Goal: Book appointment/travel/reservation

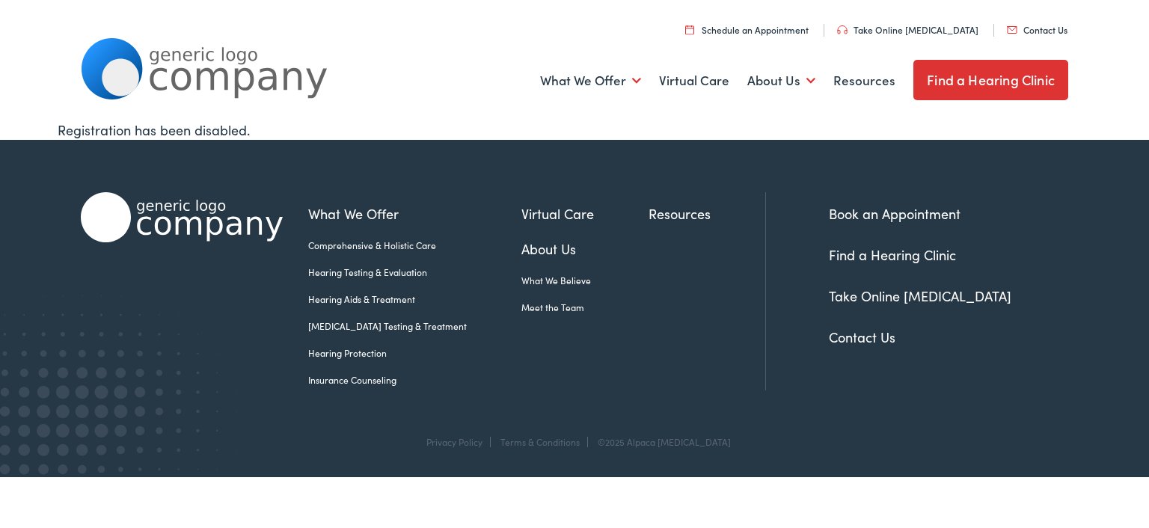
click at [787, 32] on link "Schedule an Appointment" at bounding box center [746, 29] width 123 height 13
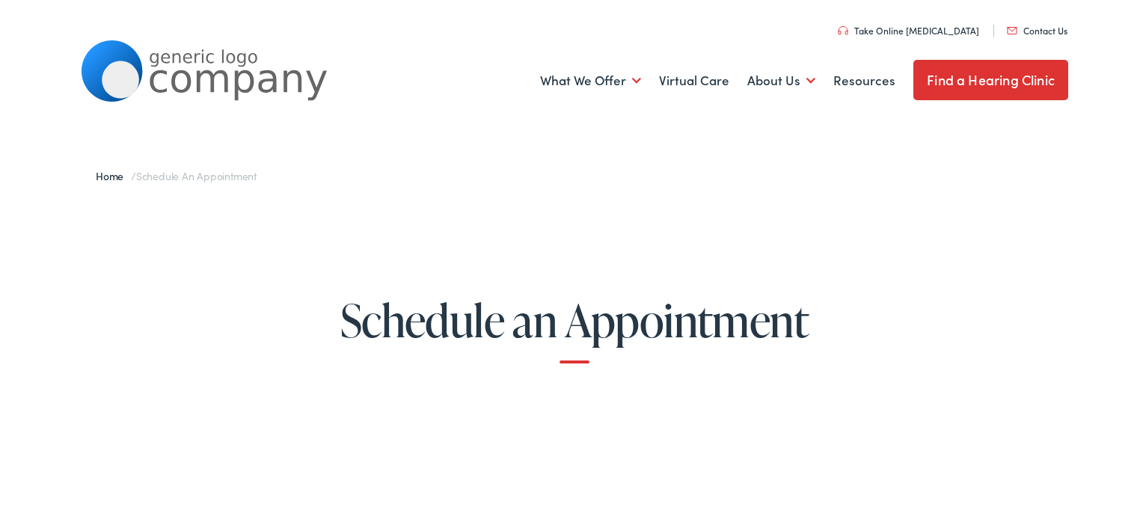
click at [957, 85] on link "Find a Hearing Clinic" at bounding box center [990, 78] width 155 height 40
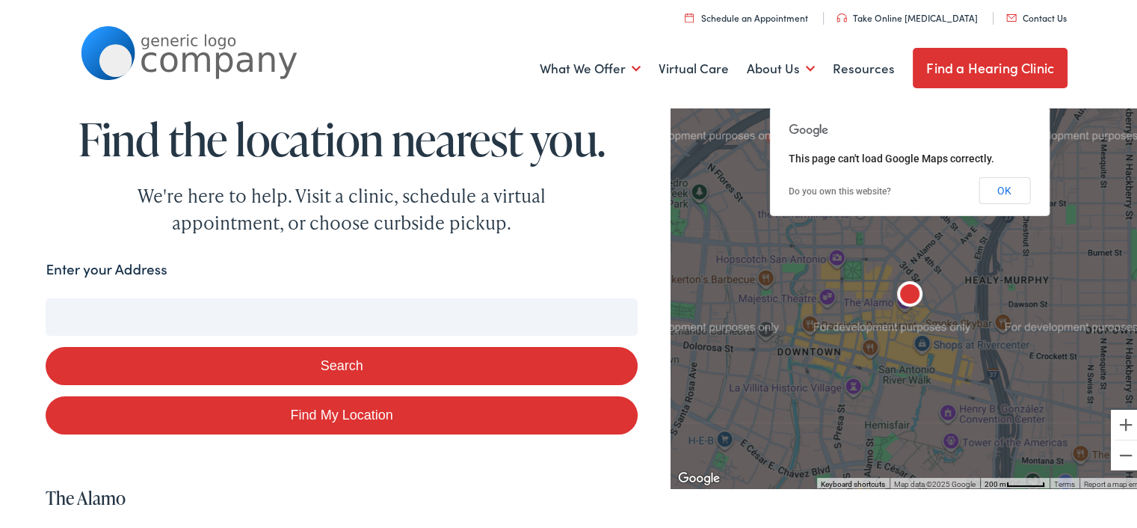
click at [126, 316] on input "Enter your Address" at bounding box center [342, 314] width 592 height 37
type input "15"
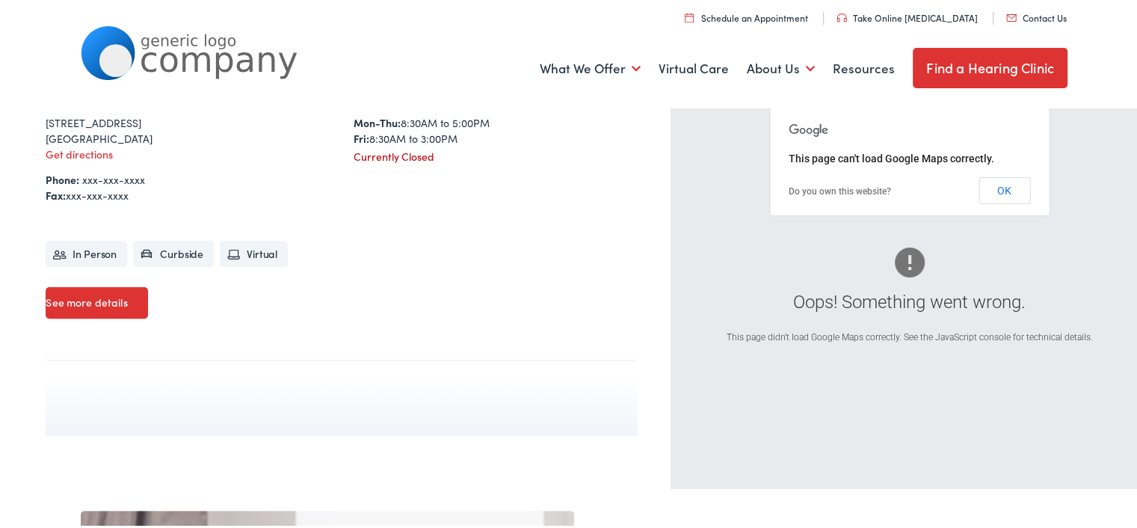
scroll to position [461, 0]
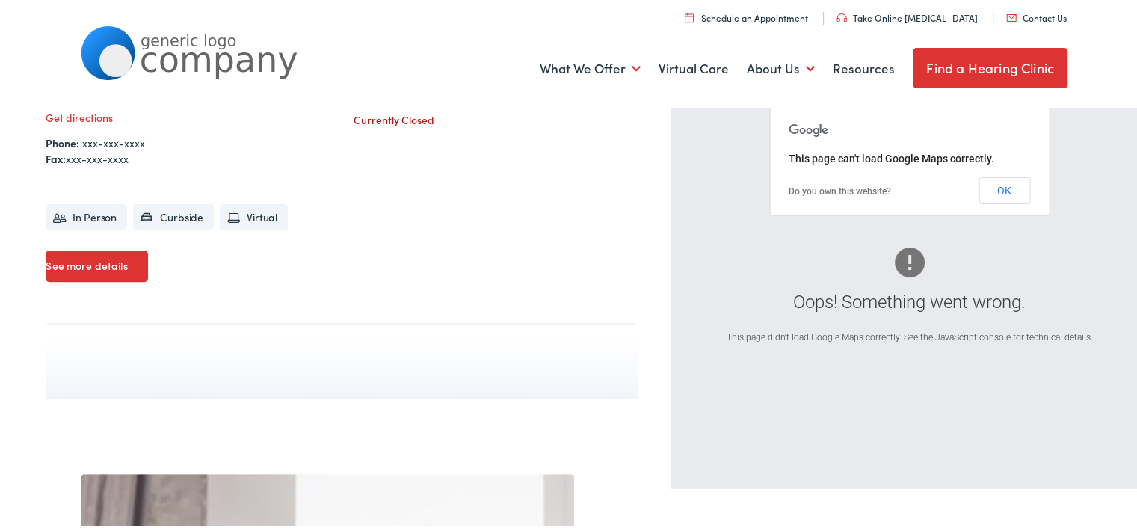
click at [971, 70] on link "Find a Hearing Clinic" at bounding box center [990, 66] width 155 height 40
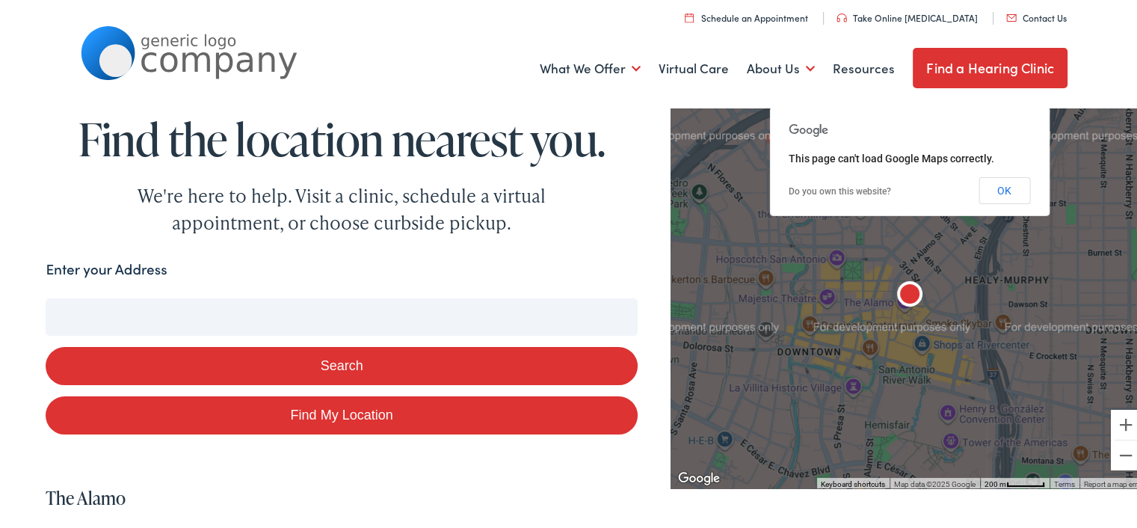
click at [115, 316] on input "Enter your Address" at bounding box center [342, 314] width 592 height 37
type input "15"
